Goal: Check status: Check status

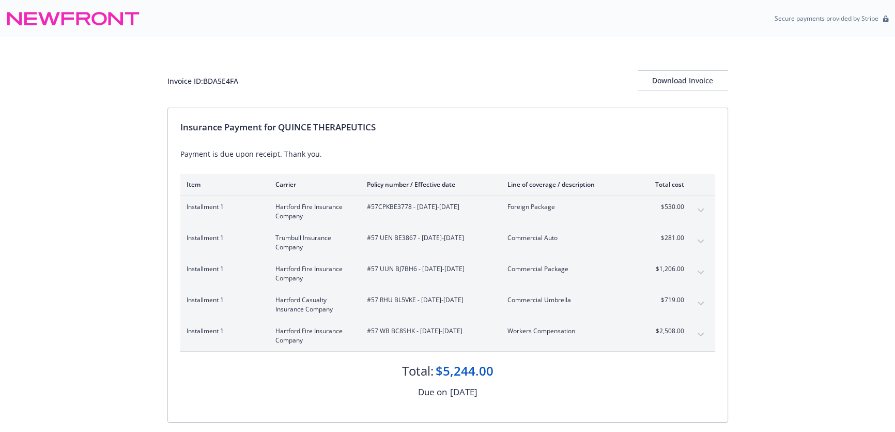
click at [696, 332] on button "expand content" at bounding box center [701, 334] width 17 height 17
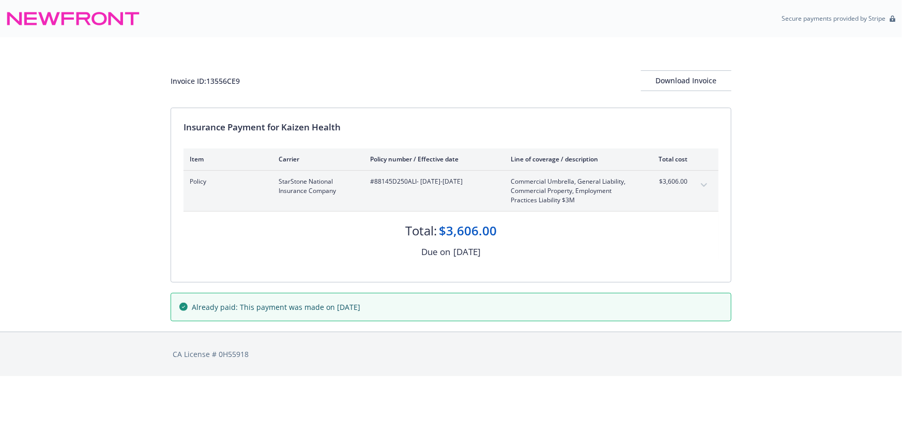
click at [704, 183] on icon "expand content" at bounding box center [704, 185] width 6 height 4
